Goal: Transaction & Acquisition: Purchase product/service

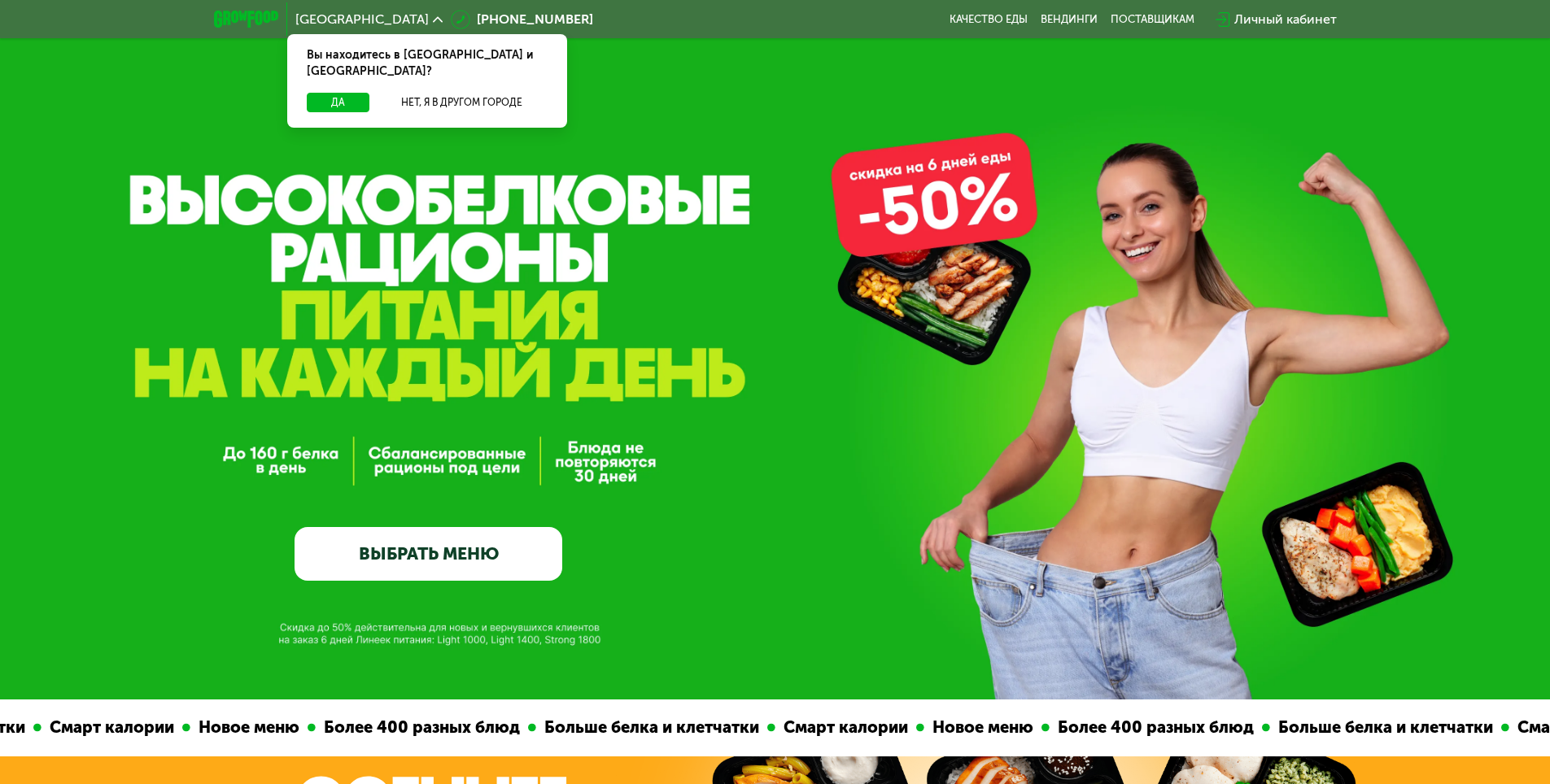
click at [353, 73] on div "Вы находитесь в [GEOGRAPHIC_DATA] и [GEOGRAPHIC_DATA]?" at bounding box center [427, 63] width 280 height 59
click at [352, 93] on button "Да" at bounding box center [338, 102] width 63 height 19
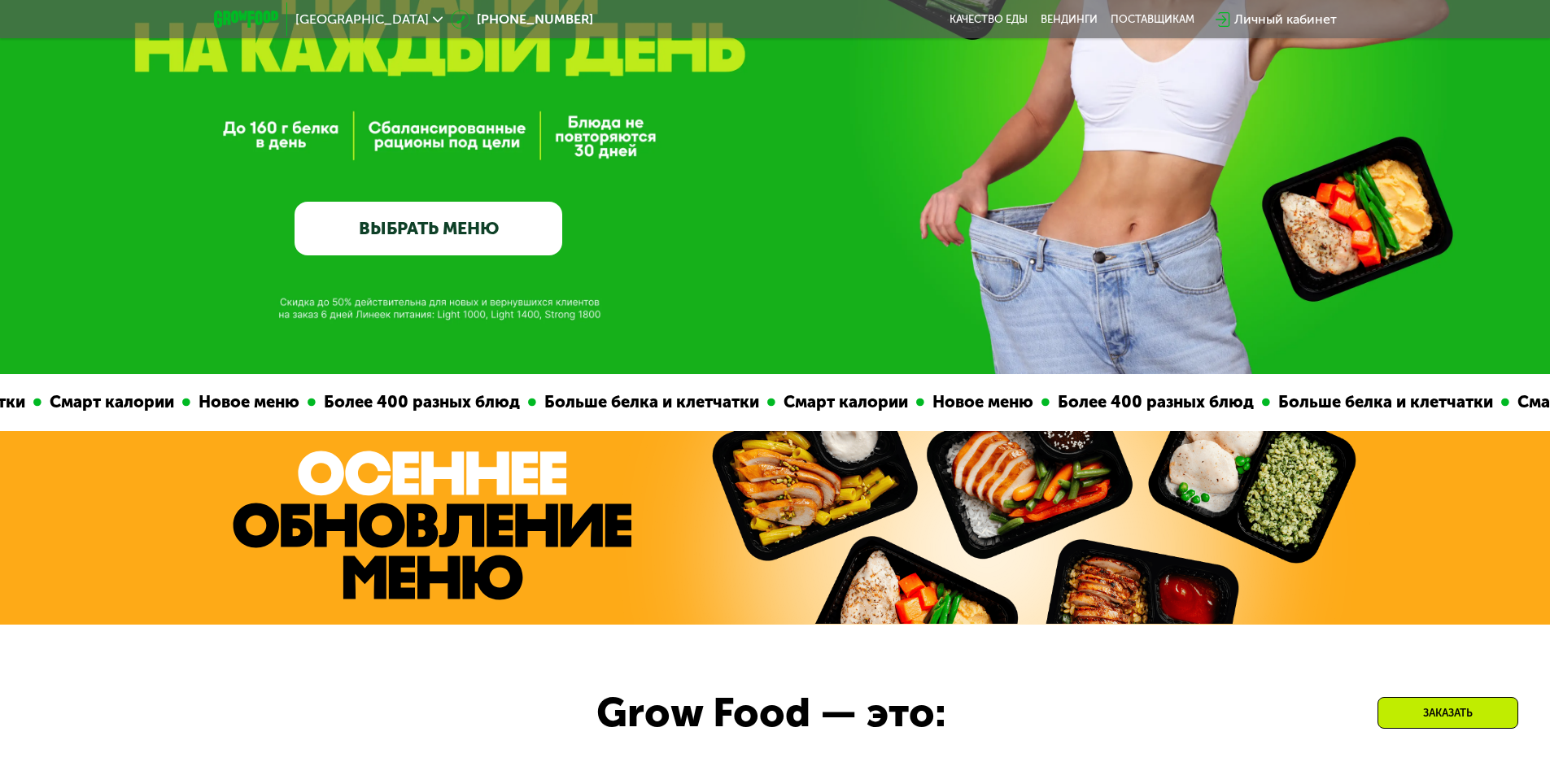
scroll to position [406, 0]
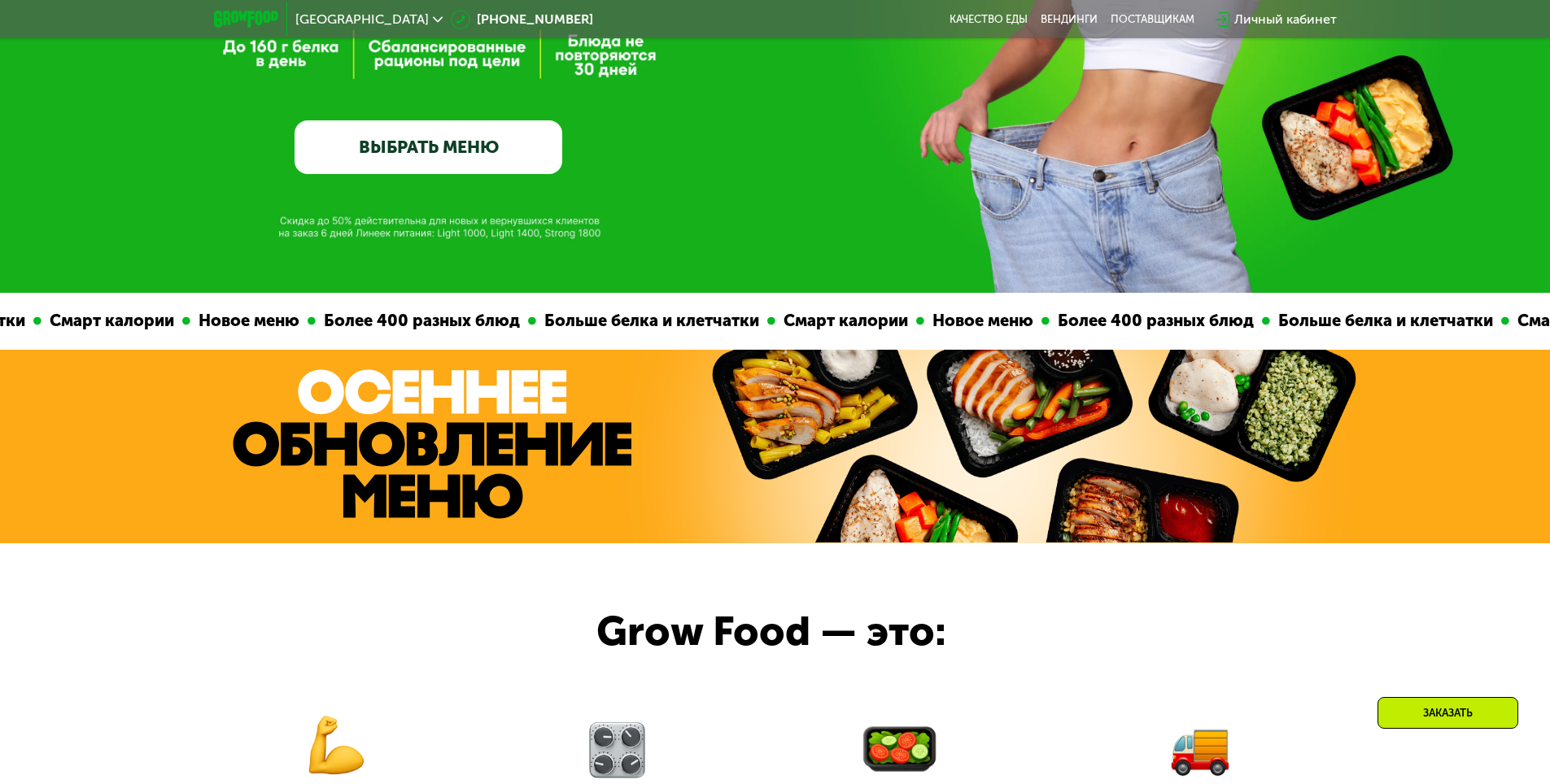
click at [534, 147] on link "ВЫБРАТЬ МЕНЮ" at bounding box center [428, 147] width 268 height 53
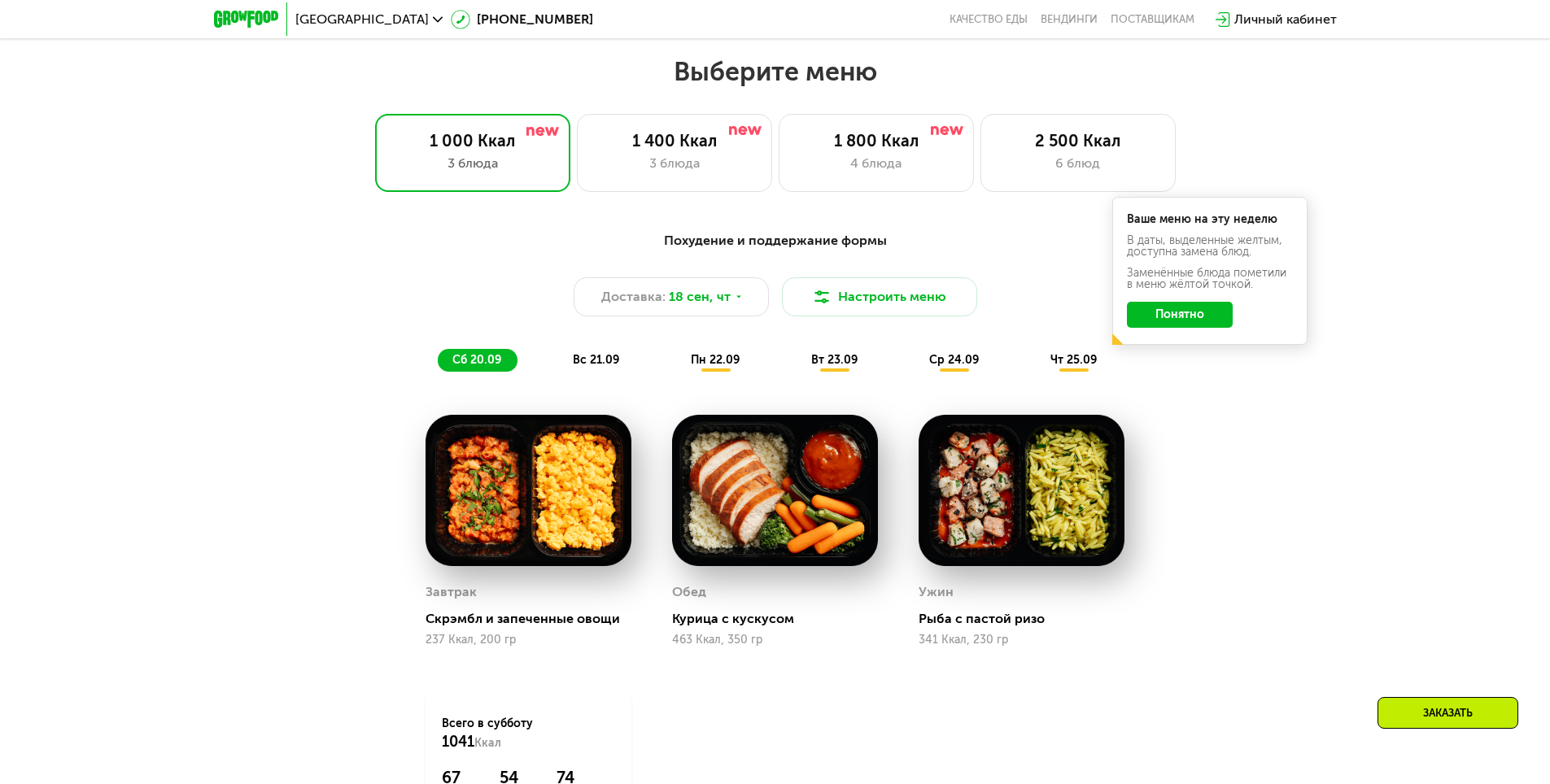
scroll to position [1349, 0]
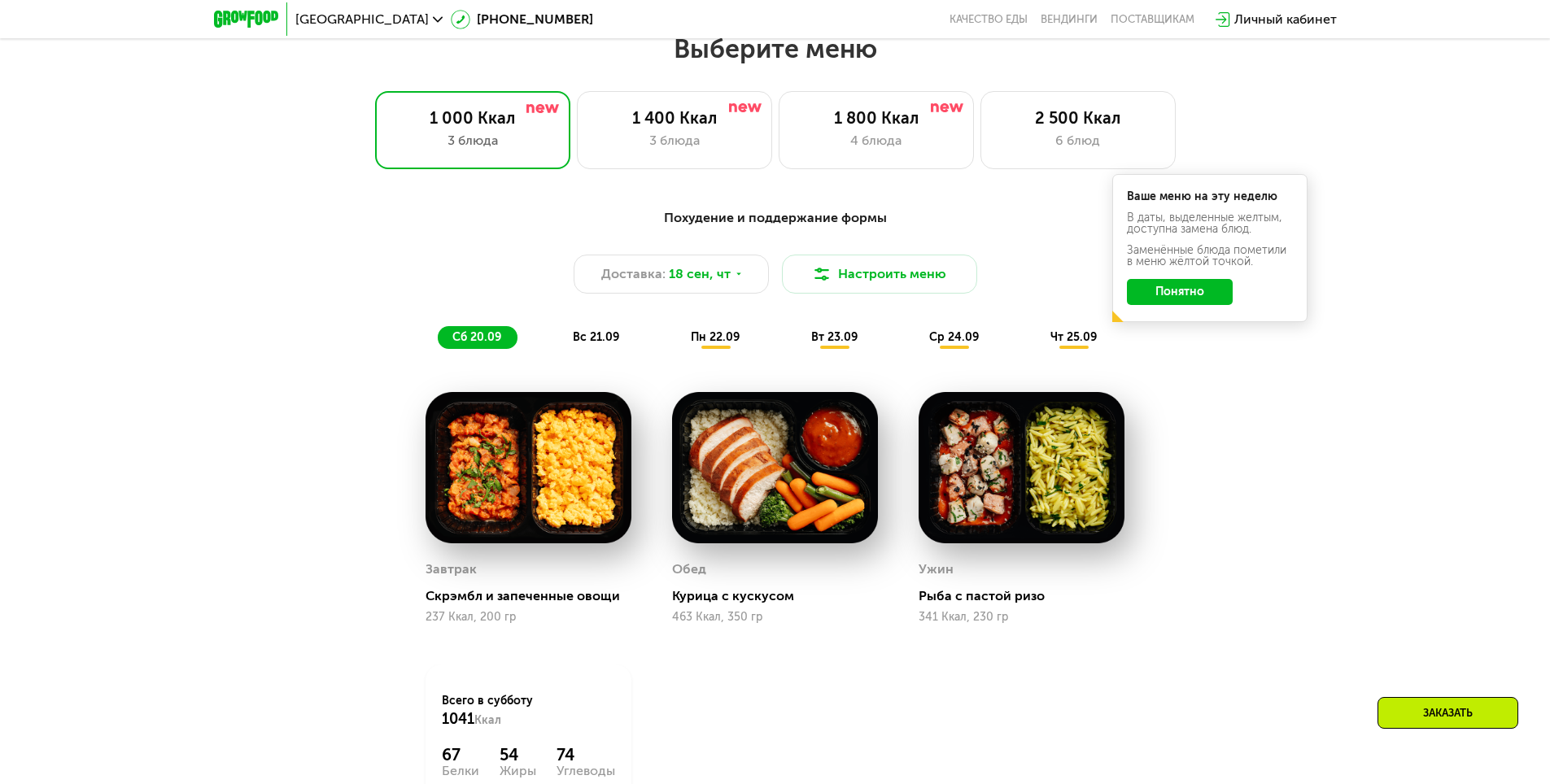
click at [646, 179] on div "Выберите меню 1 000 Ккал 3 блюда 1 400 Ккал 3 блюда 1 800 Ккал 4 блюда 2 500 Кк…" at bounding box center [775, 473] width 1550 height 882
click at [649, 144] on div "3 блюда" at bounding box center [674, 141] width 161 height 19
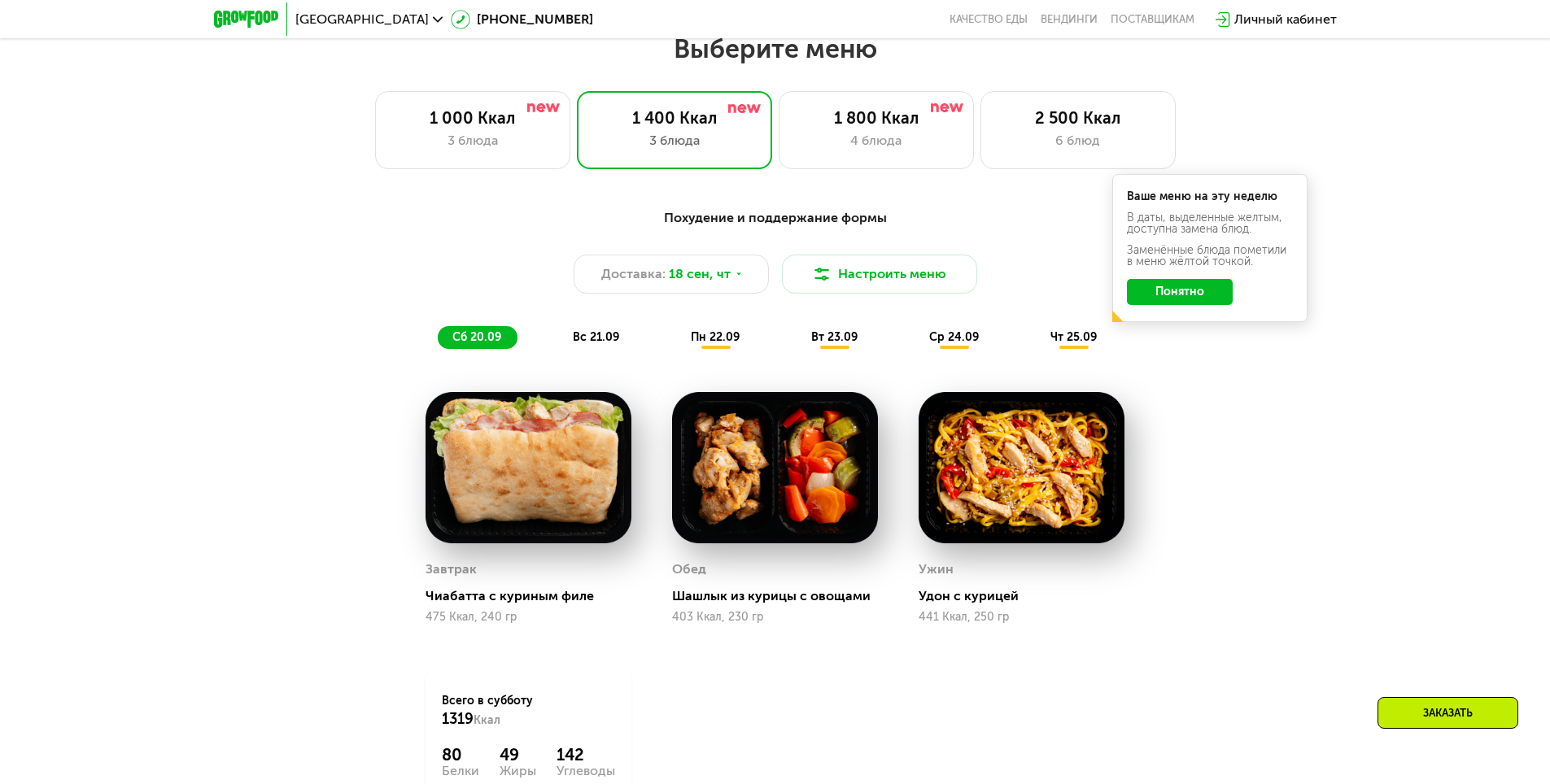
click at [1155, 300] on button "Понятно" at bounding box center [1179, 292] width 106 height 26
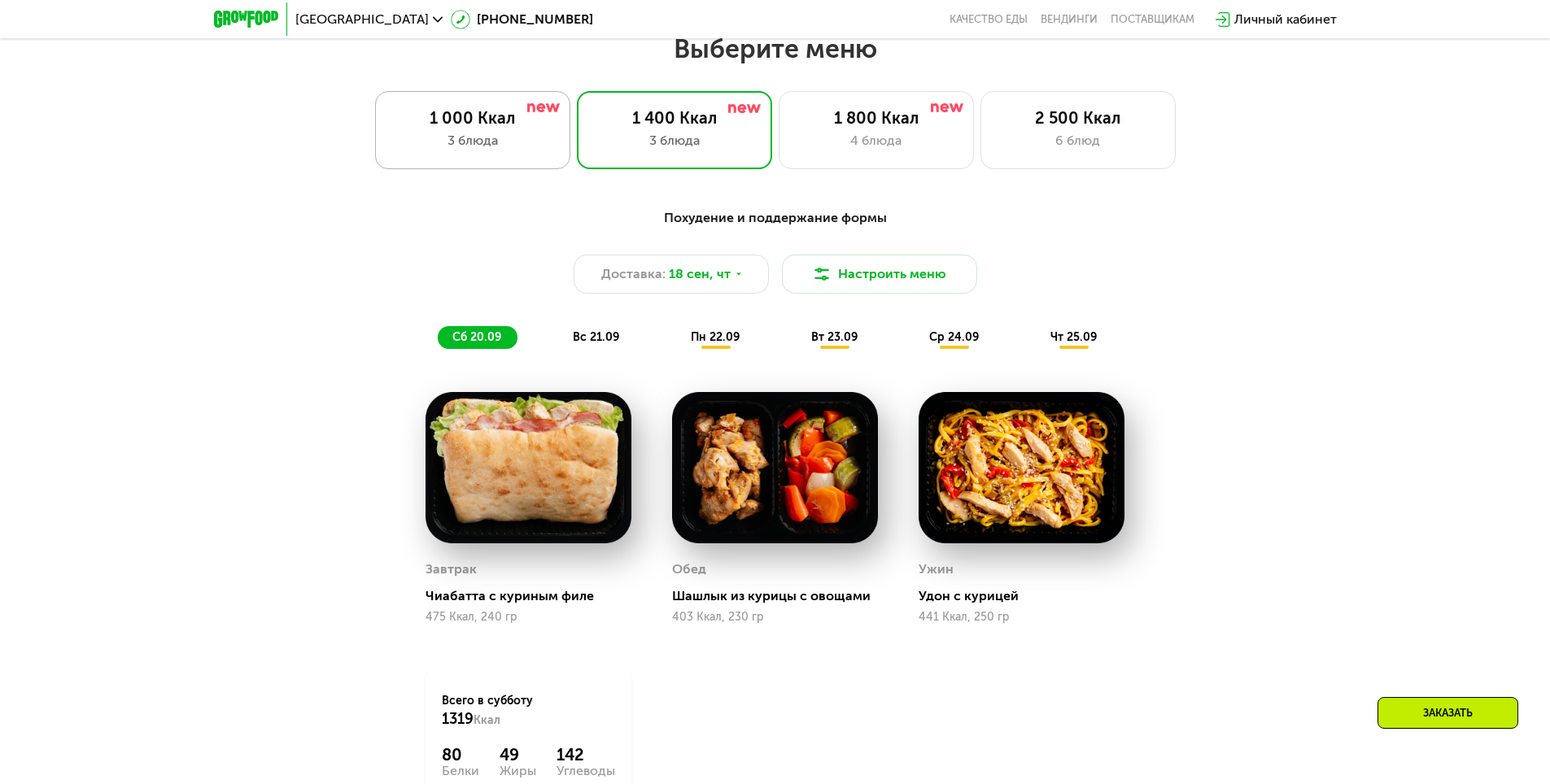
click at [441, 136] on div "3 блюда" at bounding box center [473, 141] width 161 height 19
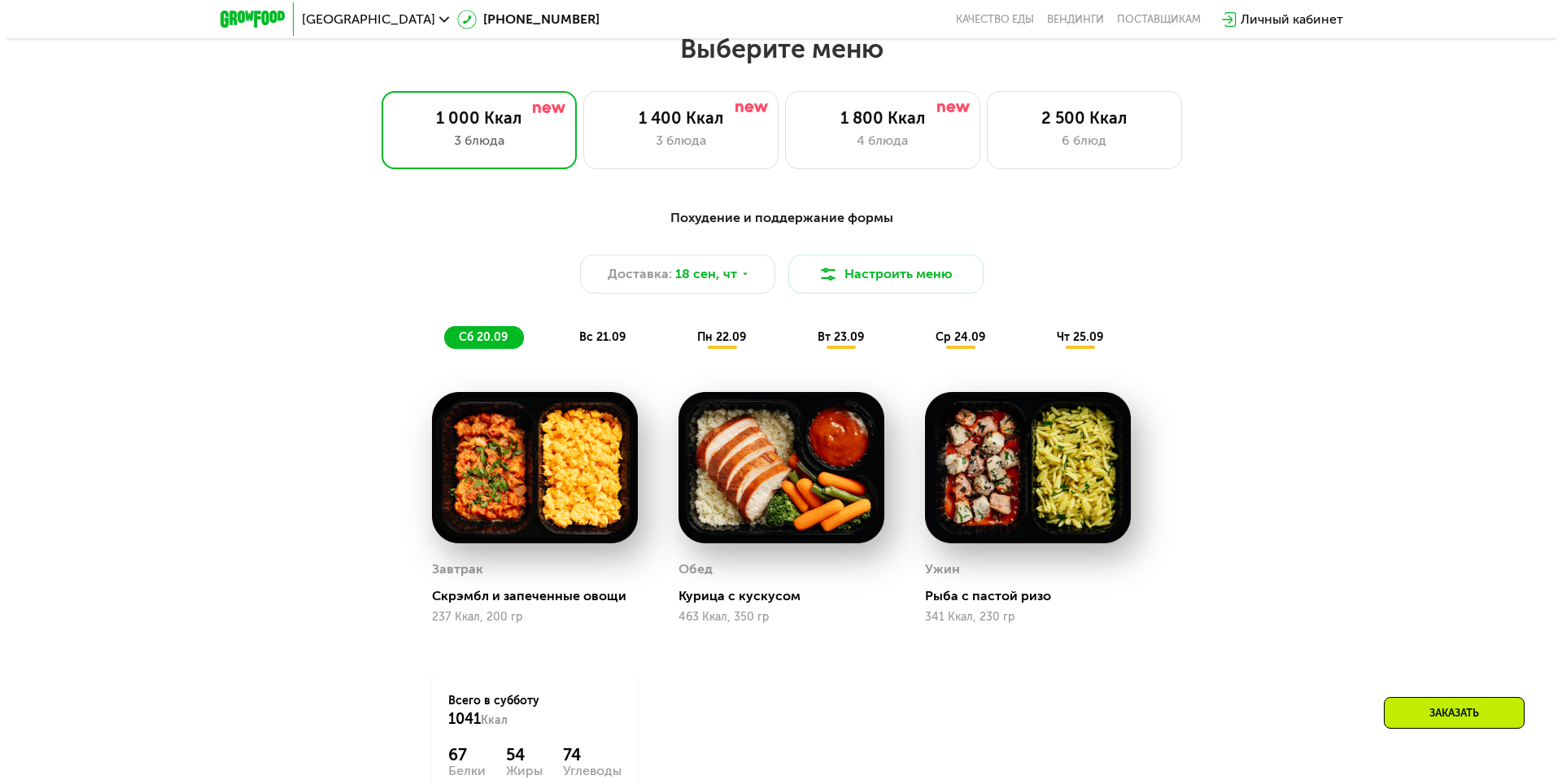
scroll to position [1267, 0]
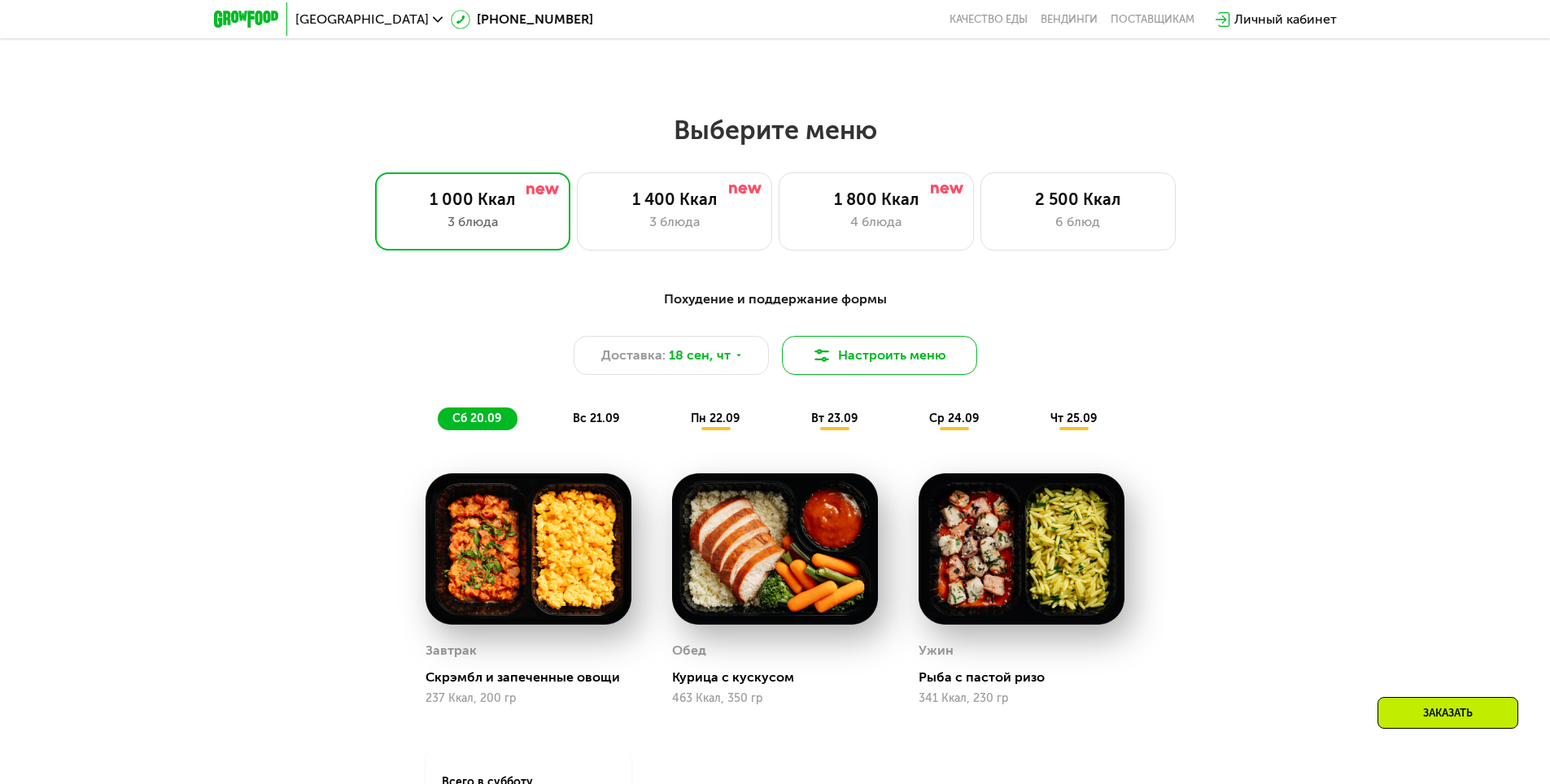
click at [852, 369] on button "Настроить меню" at bounding box center [879, 355] width 195 height 39
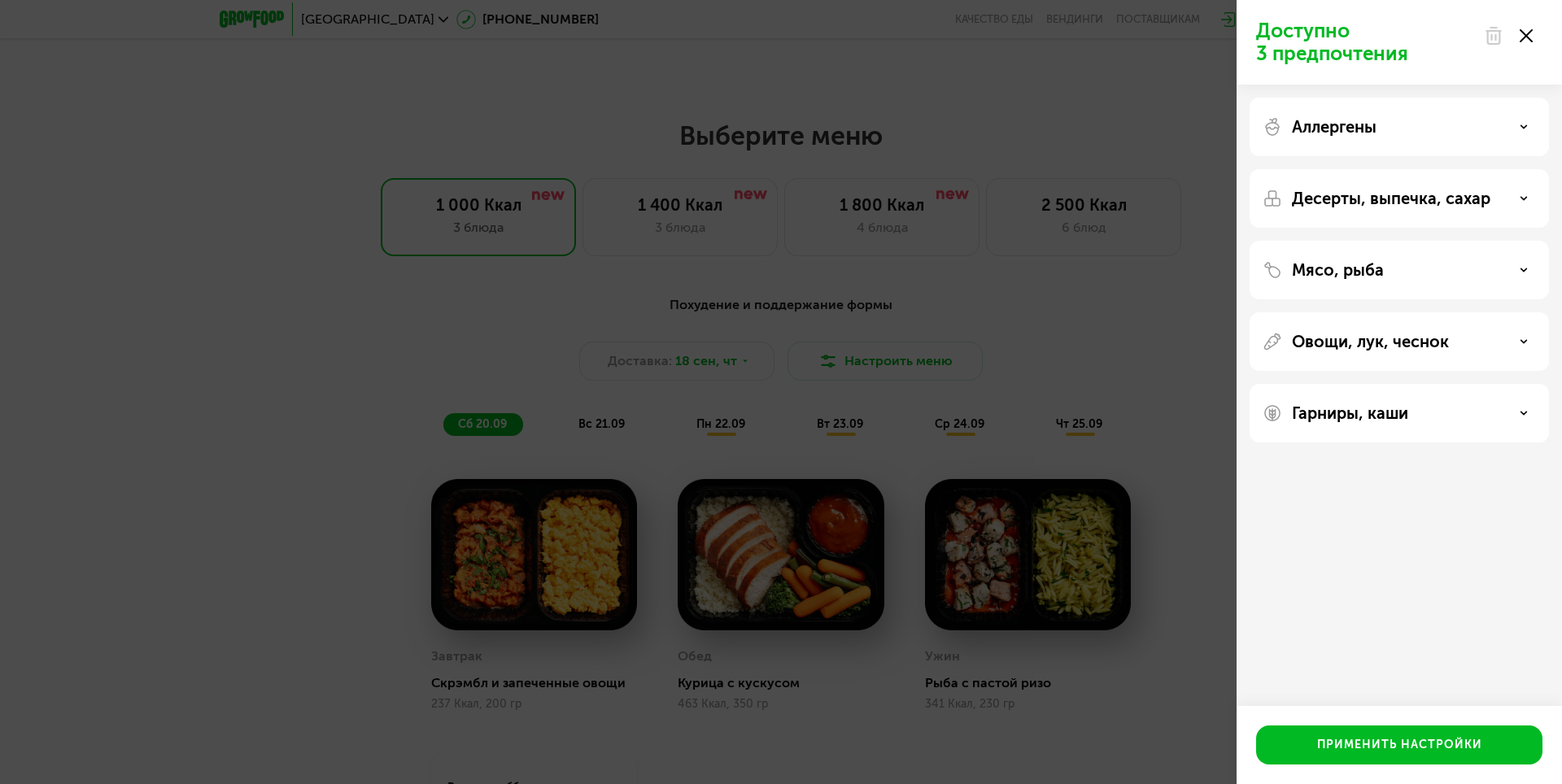
click at [1517, 271] on div "Мясо, рыба" at bounding box center [1399, 270] width 274 height 19
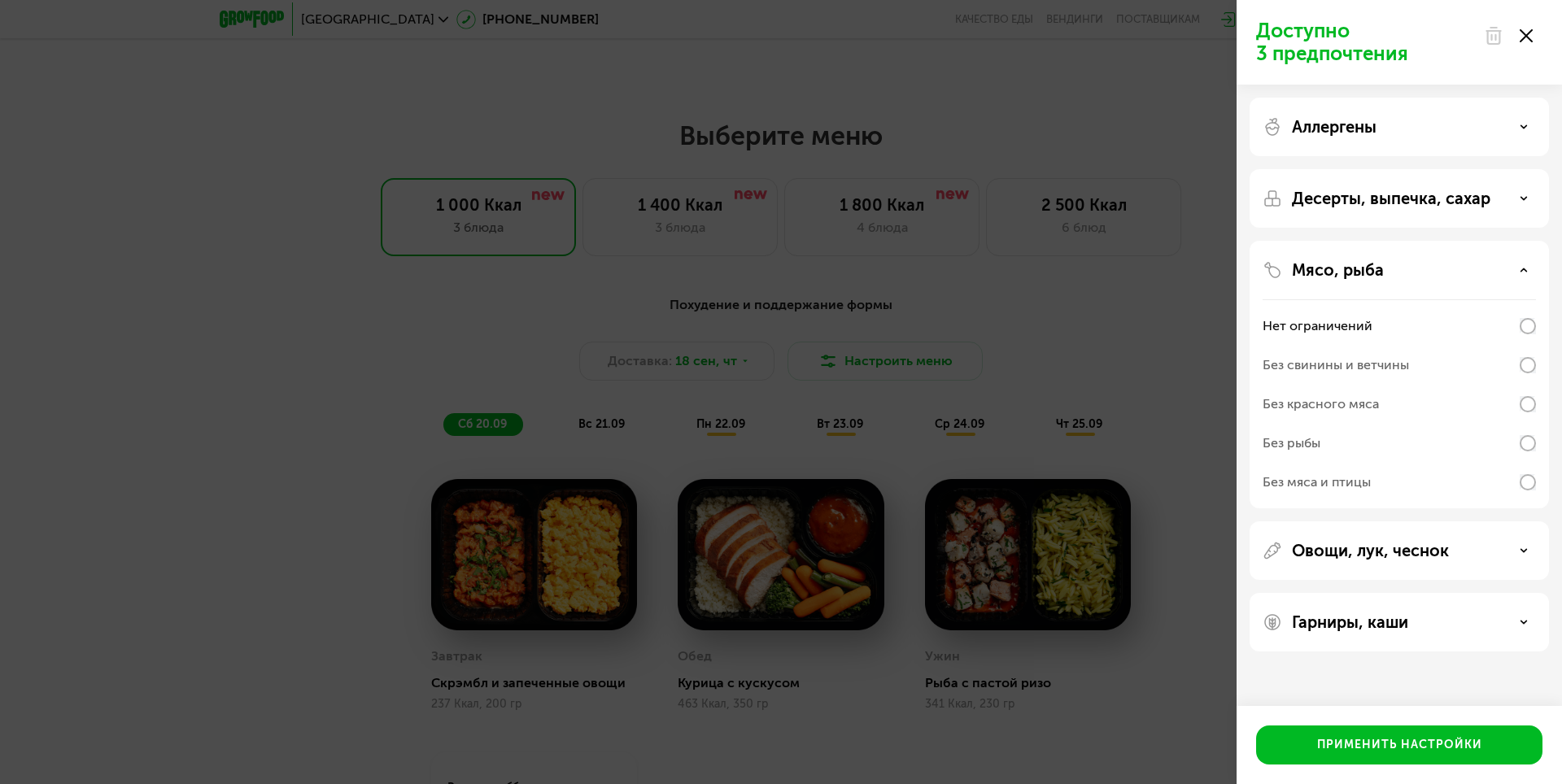
click at [1524, 373] on div "Без свинины и ветчины" at bounding box center [1399, 365] width 274 height 39
click at [1420, 320] on div "Нет ограничений" at bounding box center [1399, 326] width 274 height 39
click at [1379, 554] on p "Овощи, лук, чеснок" at bounding box center [1371, 551] width 157 height 19
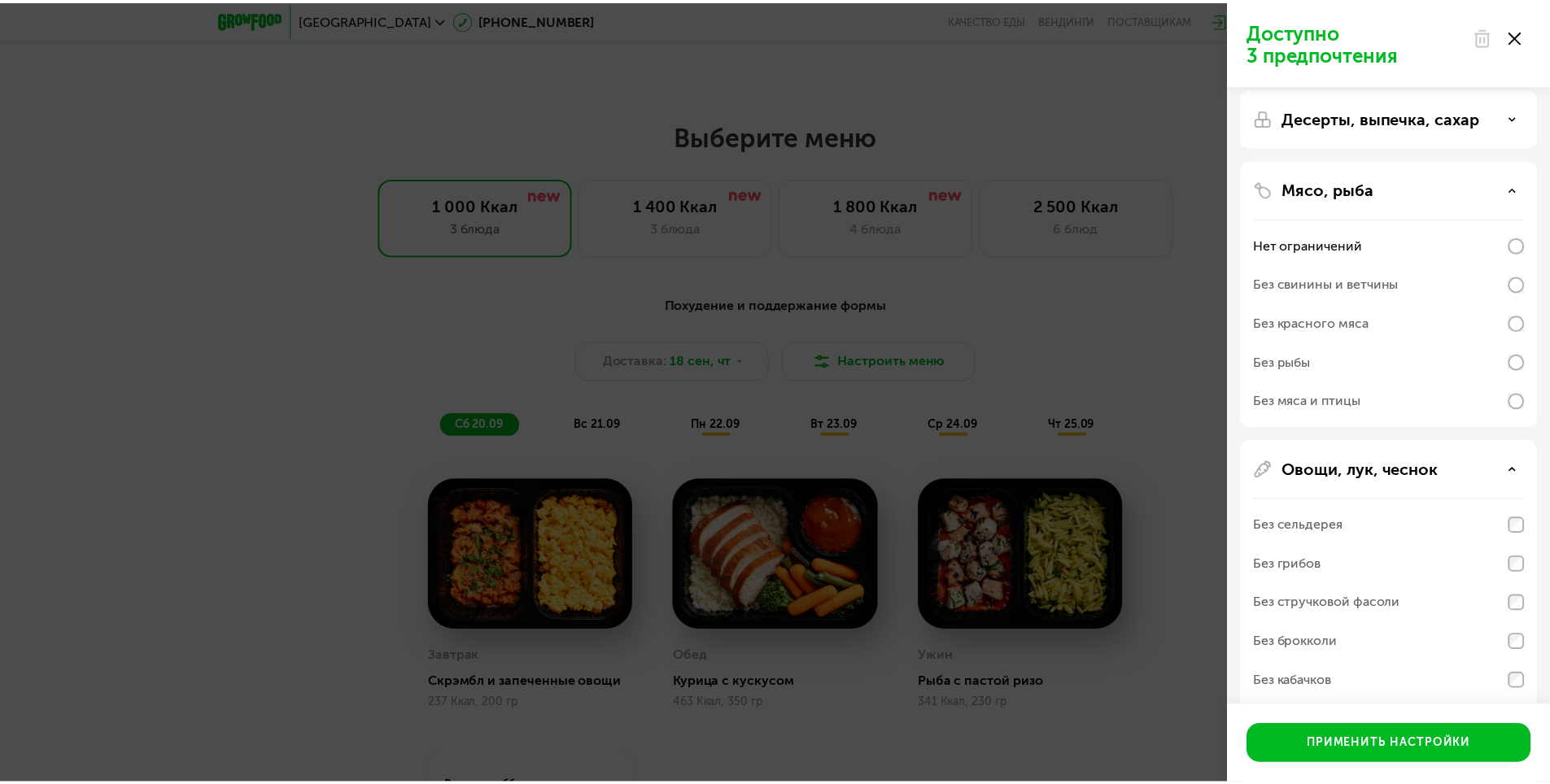
scroll to position [244, 0]
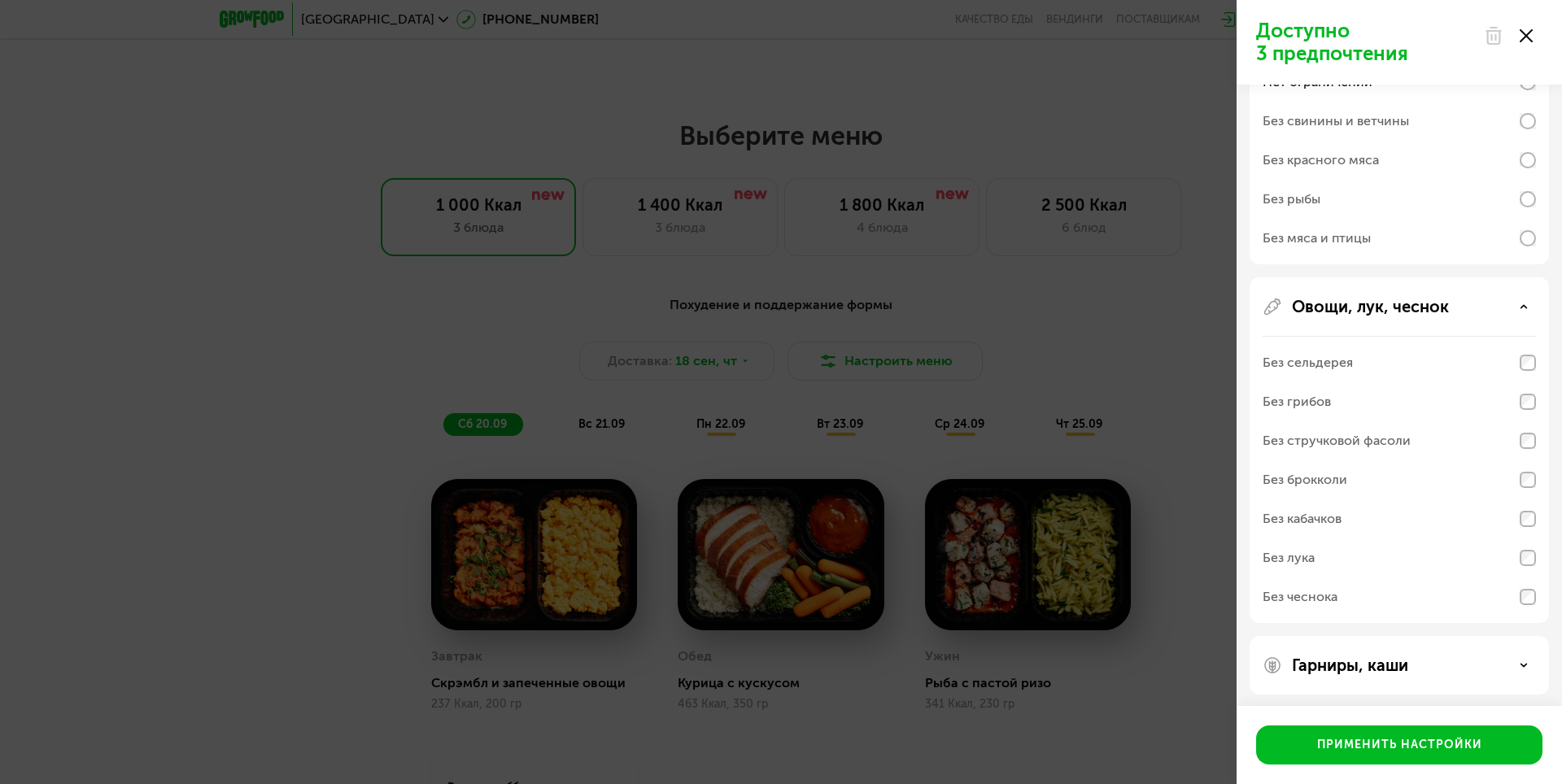
click at [1414, 323] on div "Овощи, лук, чеснок Без сельдерея Без грибов Без стручковой фасоли Без брокколи …" at bounding box center [1399, 450] width 300 height 346
click at [1352, 746] on div "Применить настройки" at bounding box center [1399, 745] width 165 height 17
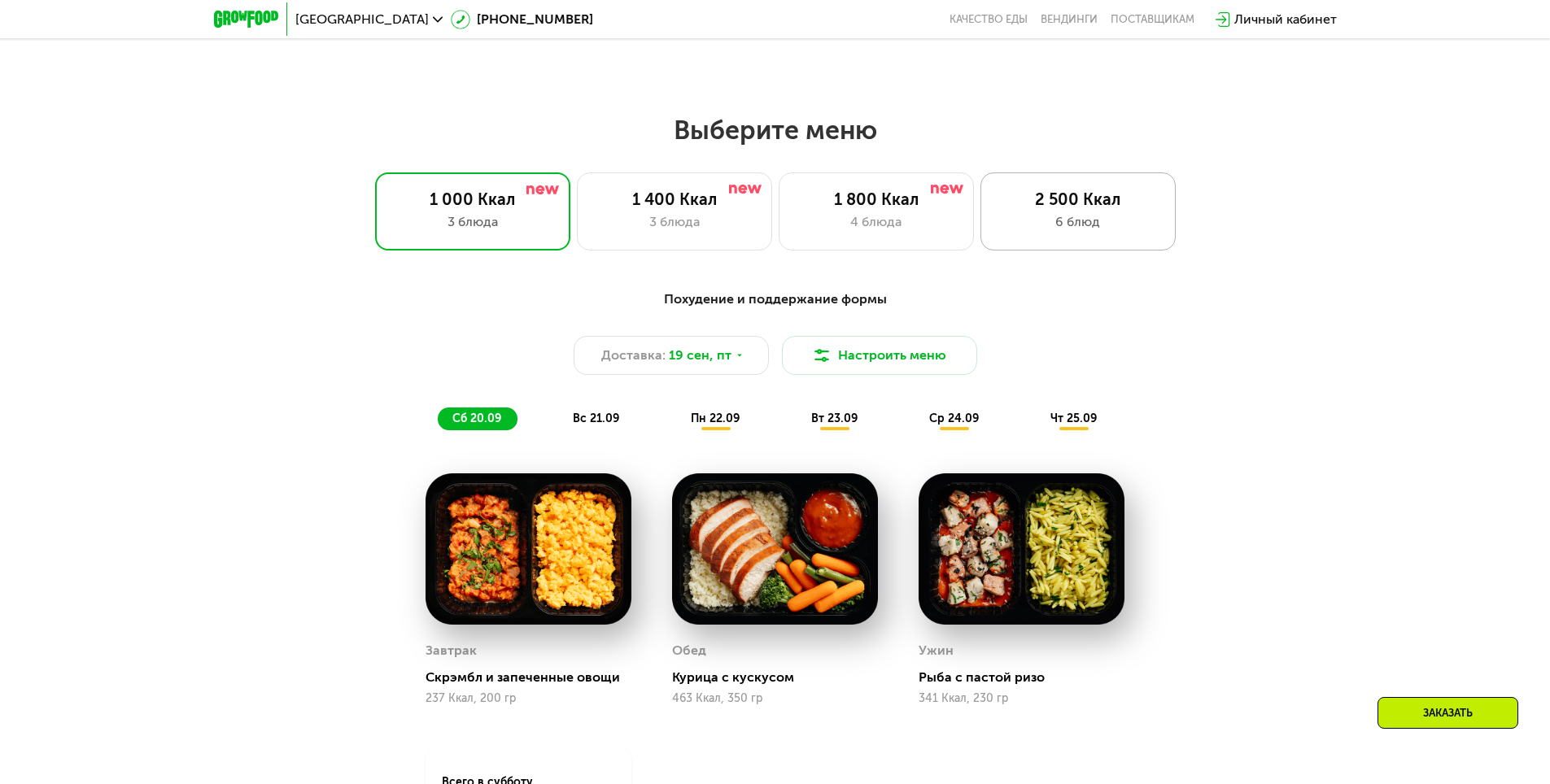
click at [1119, 209] on div "2 500 Ккал" at bounding box center [1078, 199] width 161 height 19
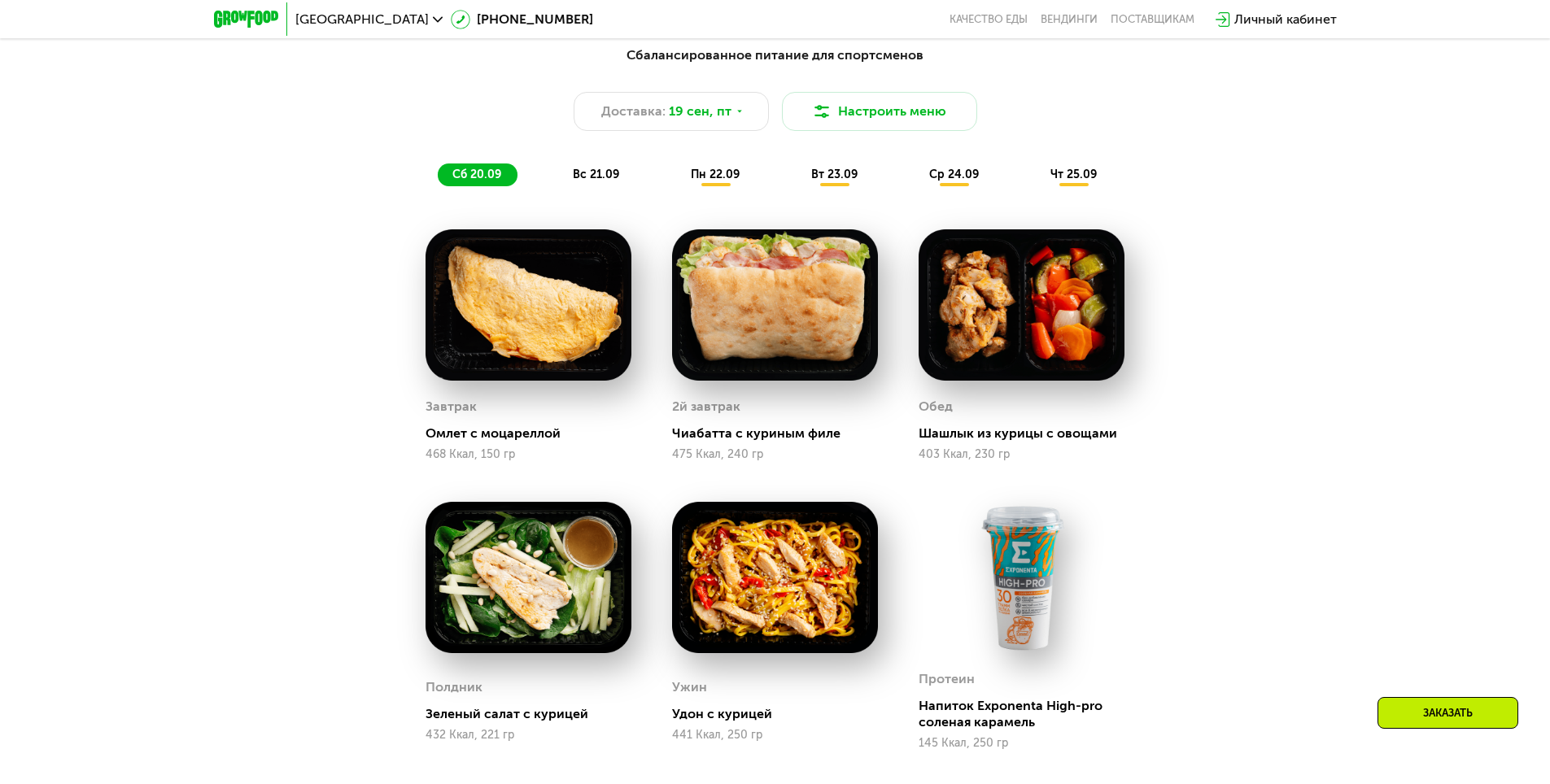
scroll to position [1267, 0]
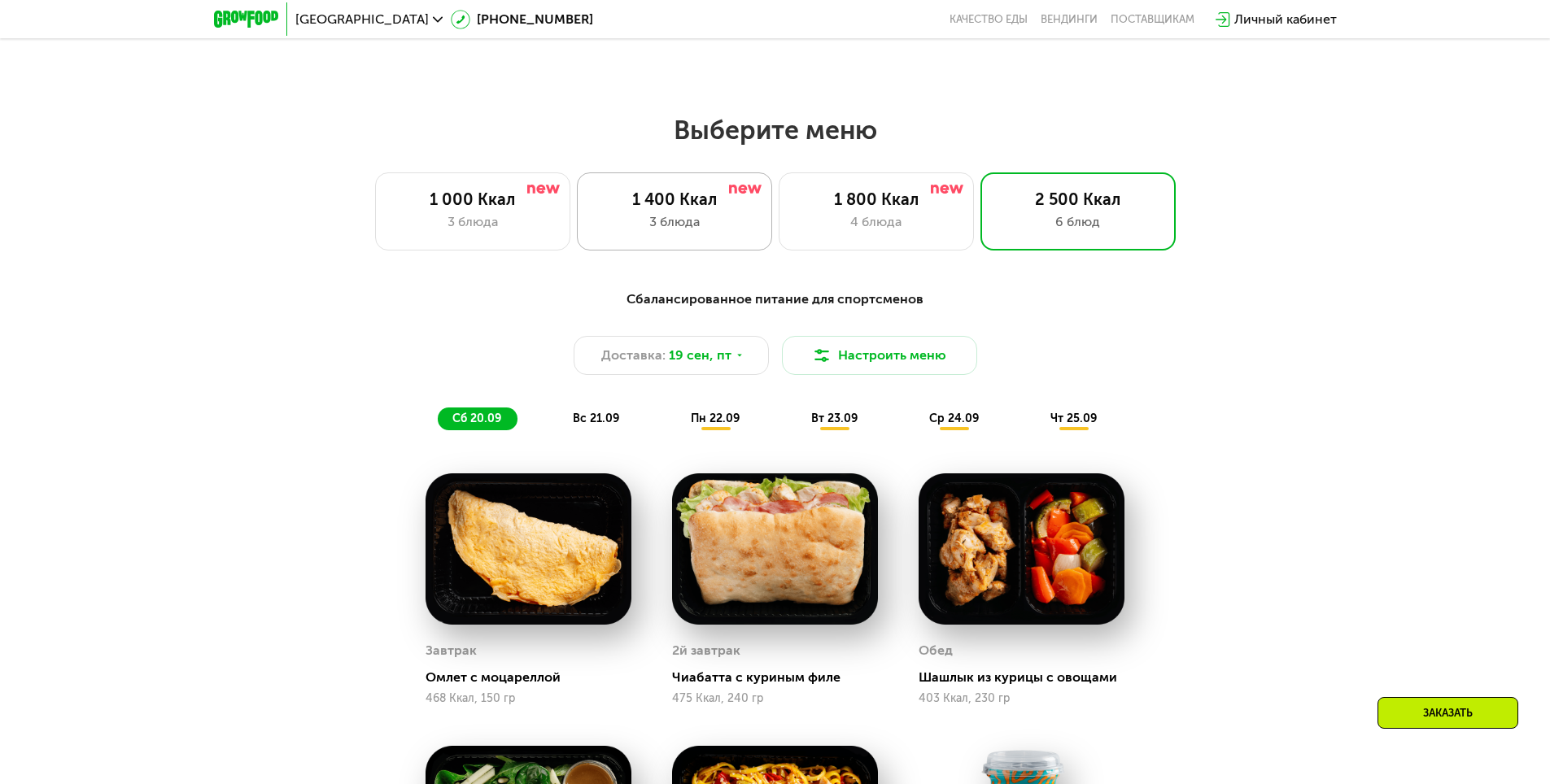
click at [716, 219] on div "3 блюда" at bounding box center [674, 222] width 161 height 19
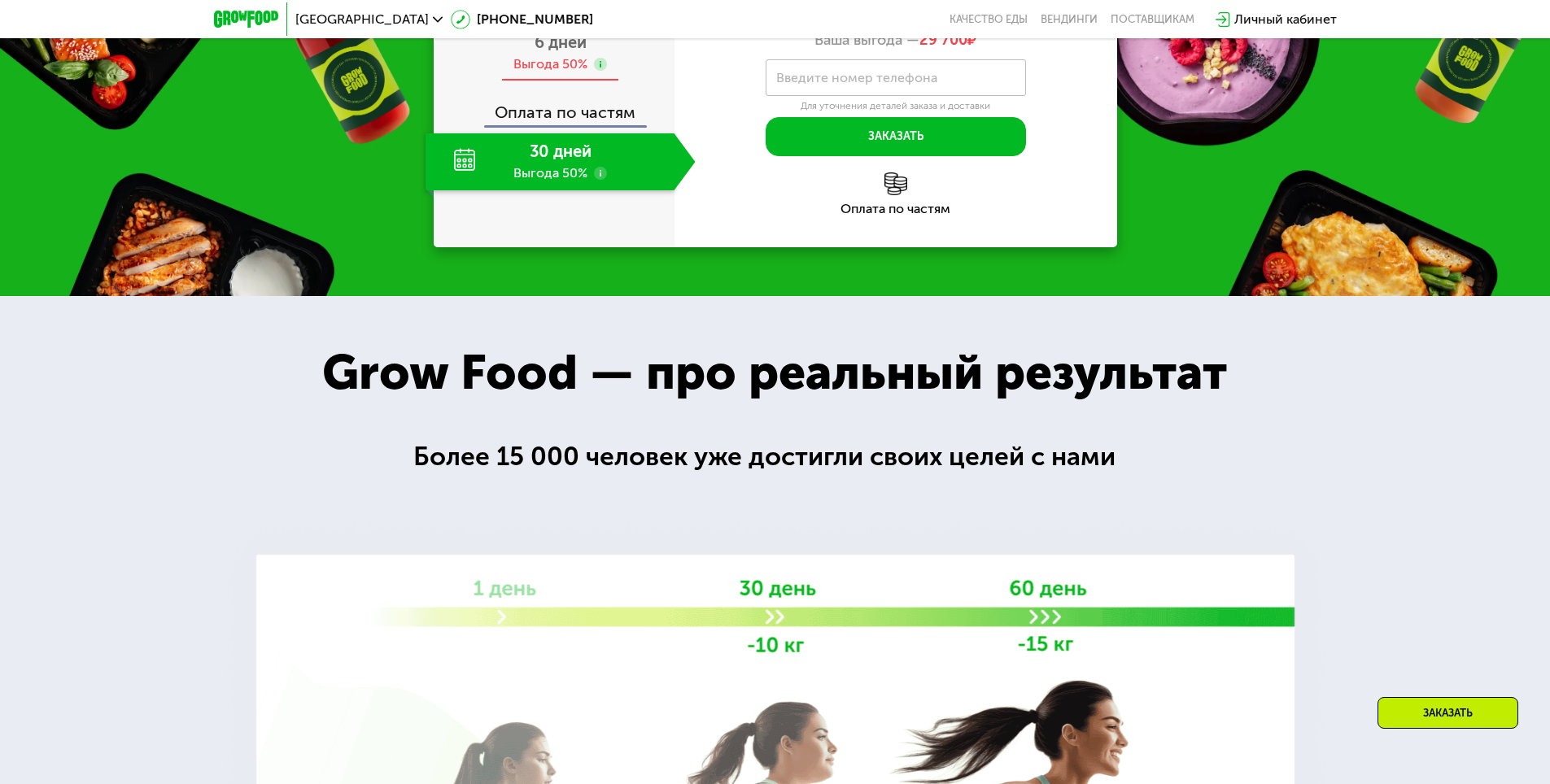
scroll to position [2406, 0]
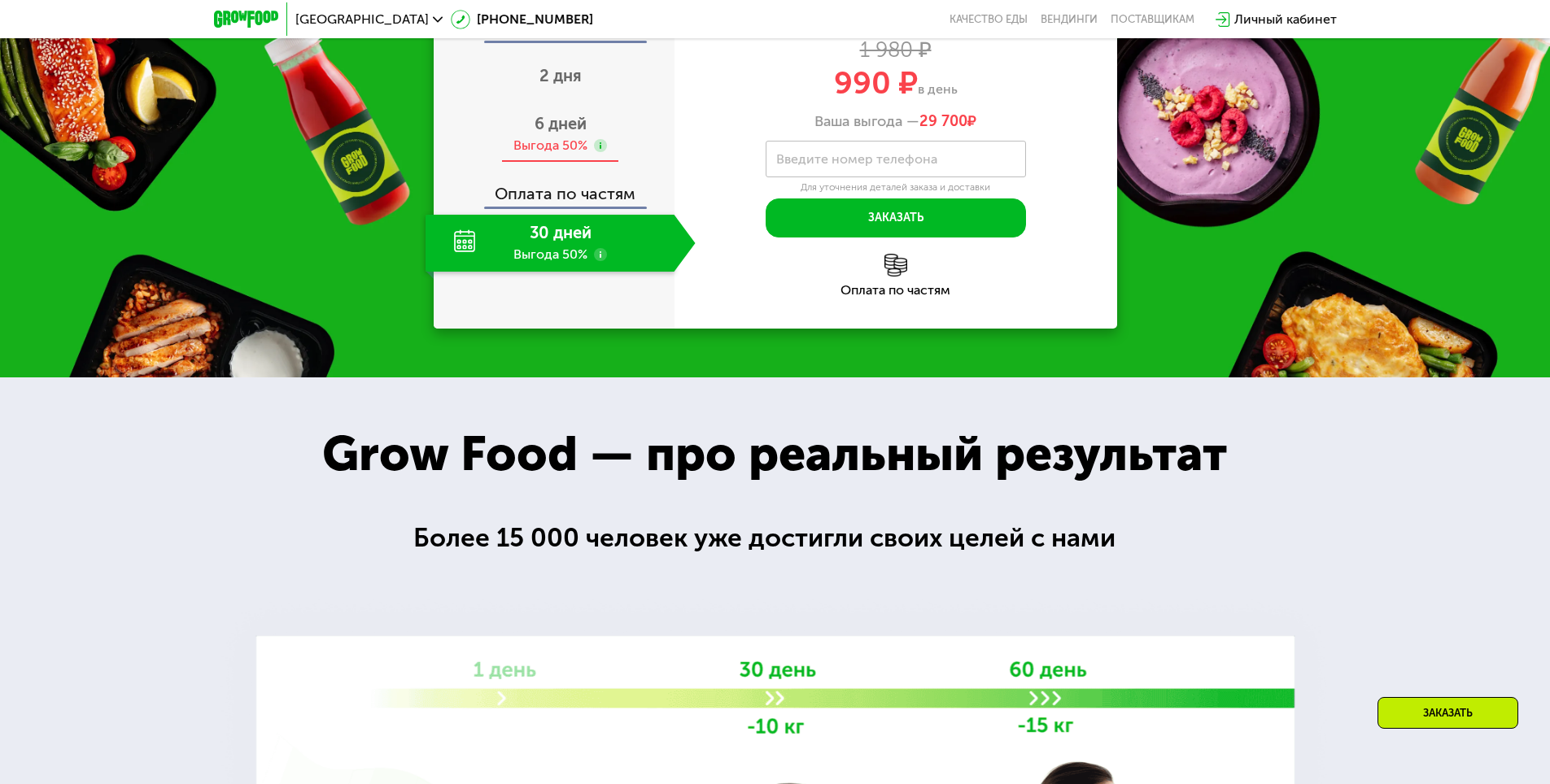
drag, startPoint x: 561, startPoint y: 128, endPoint x: 560, endPoint y: 119, distance: 9.1
click at [561, 120] on span "6 дней" at bounding box center [561, 123] width 52 height 19
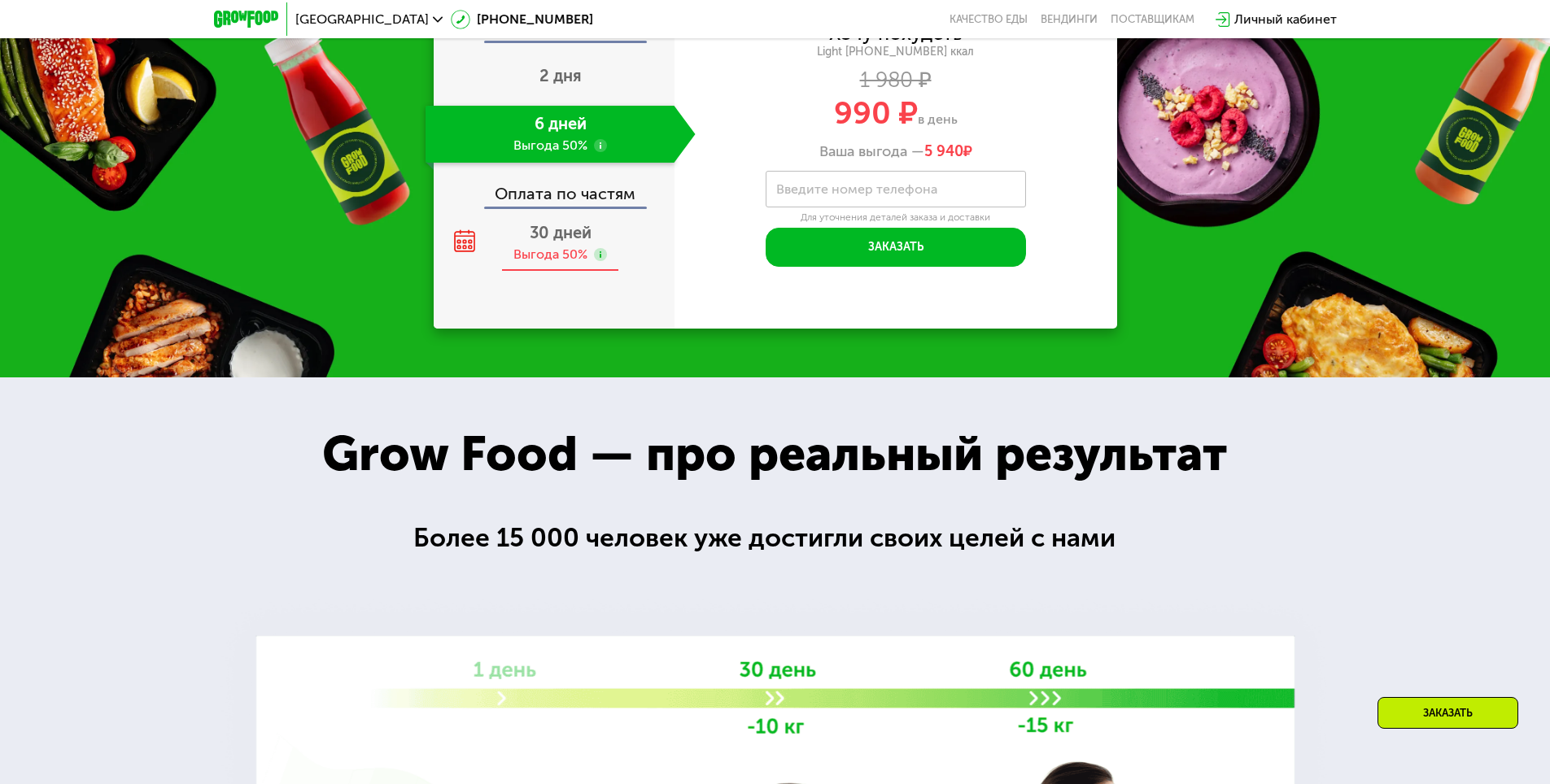
click at [555, 252] on div "Выгода 50%" at bounding box center [550, 254] width 74 height 17
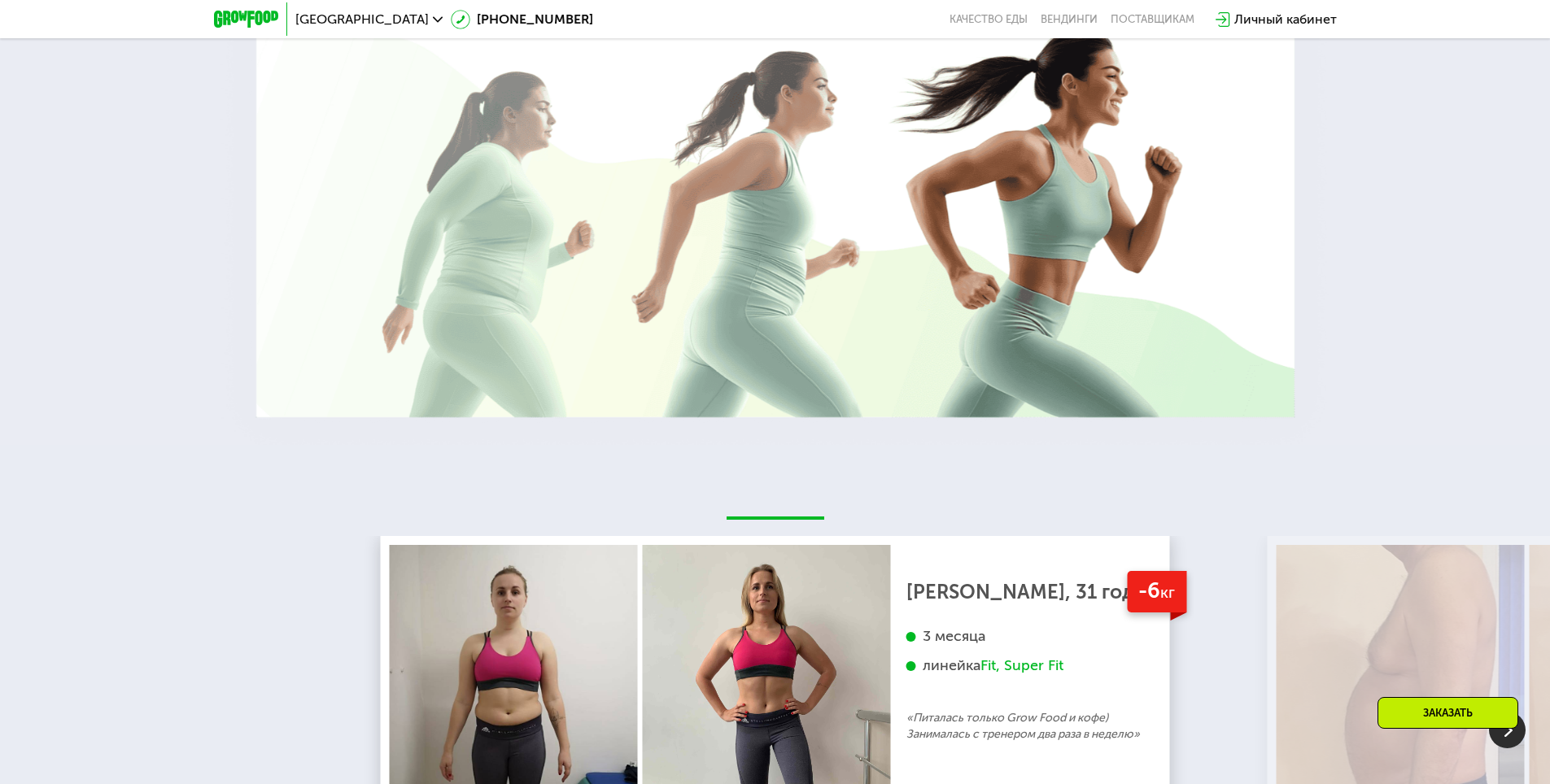
scroll to position [3382, 0]
